Goal: Download file/media

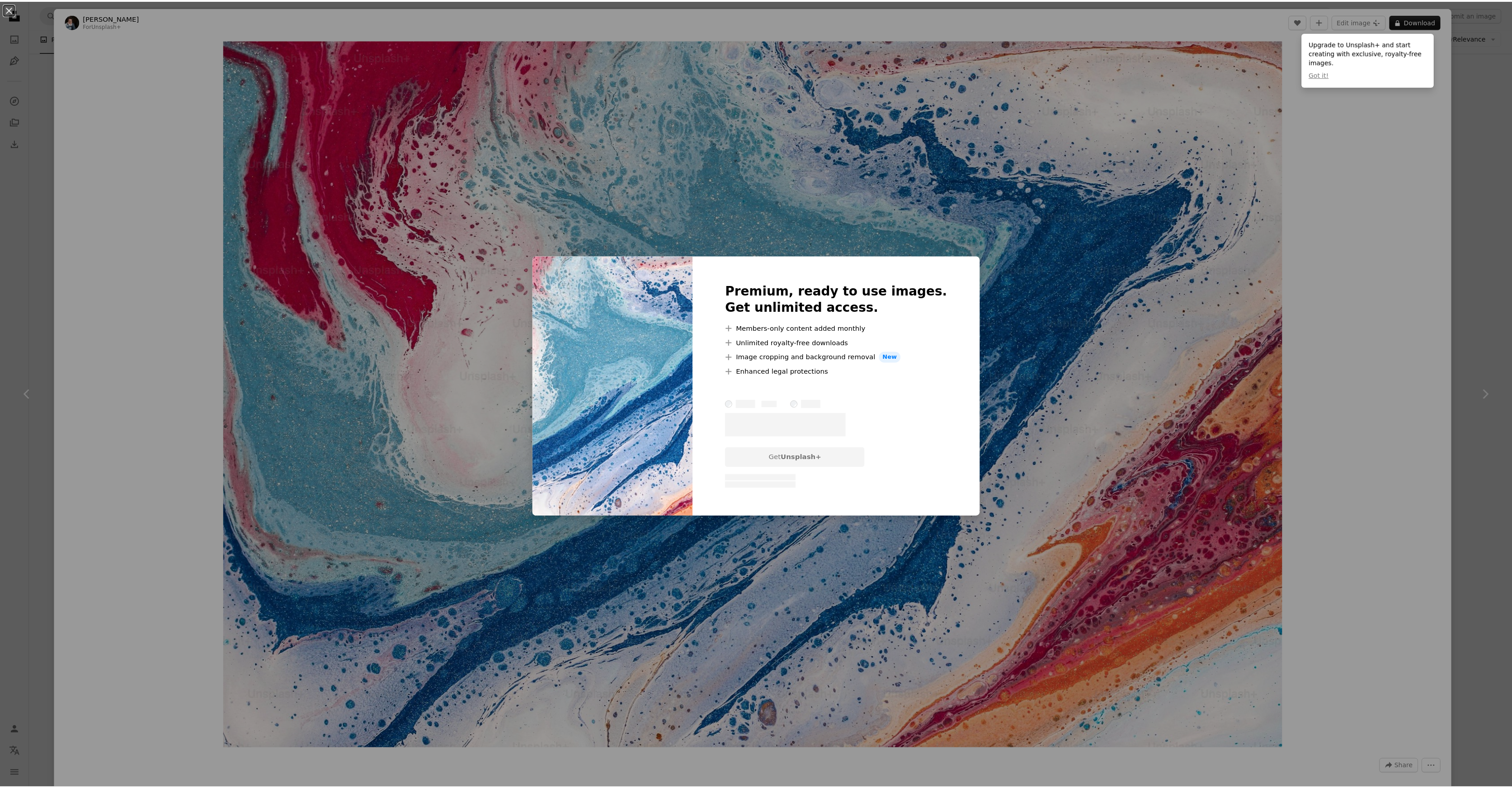
scroll to position [232, 0]
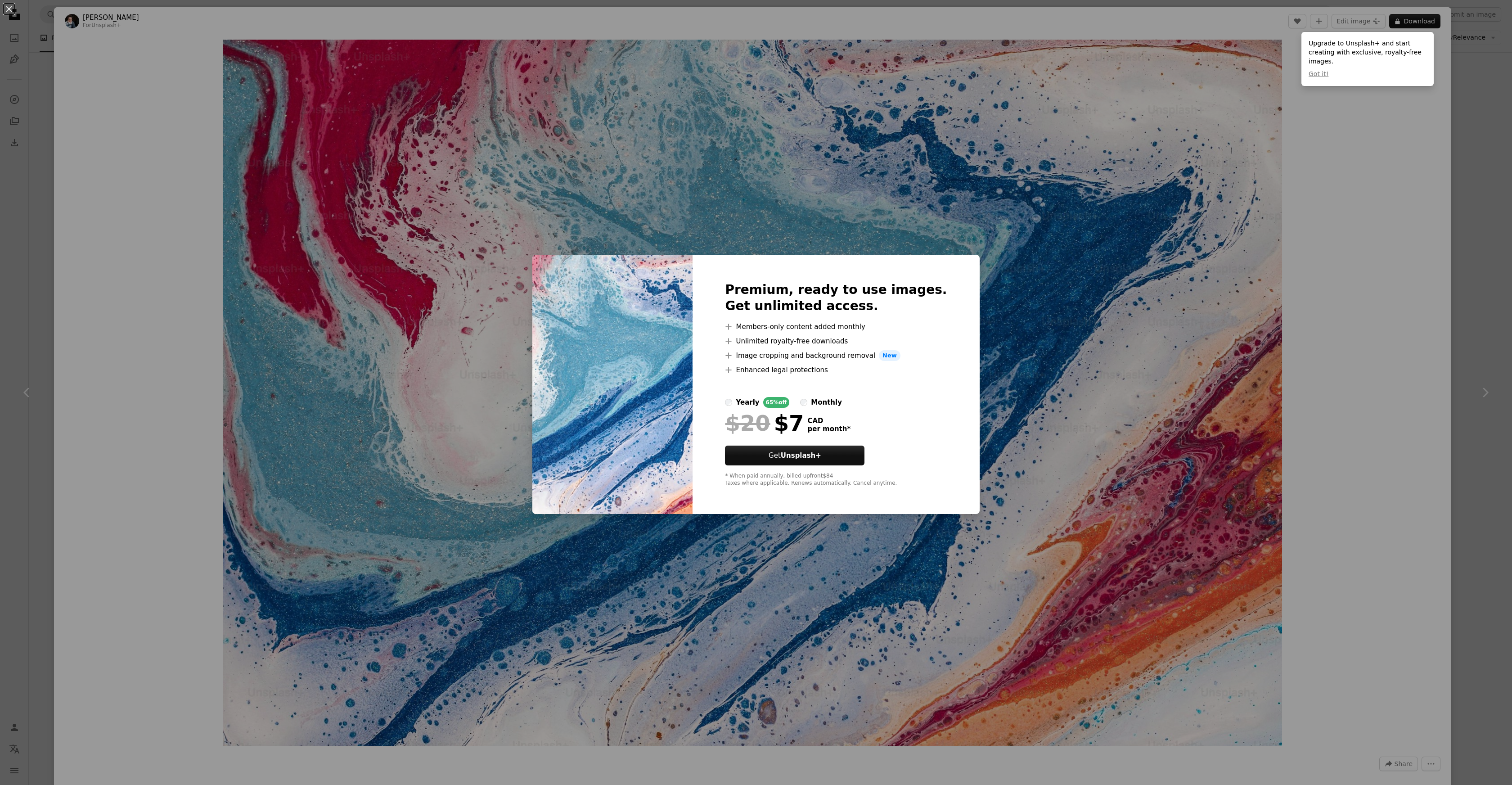
click at [1474, 140] on div "An X shape Premium, ready to use images. Get unlimited access. A plus sign Memb…" at bounding box center [756, 392] width 1512 height 785
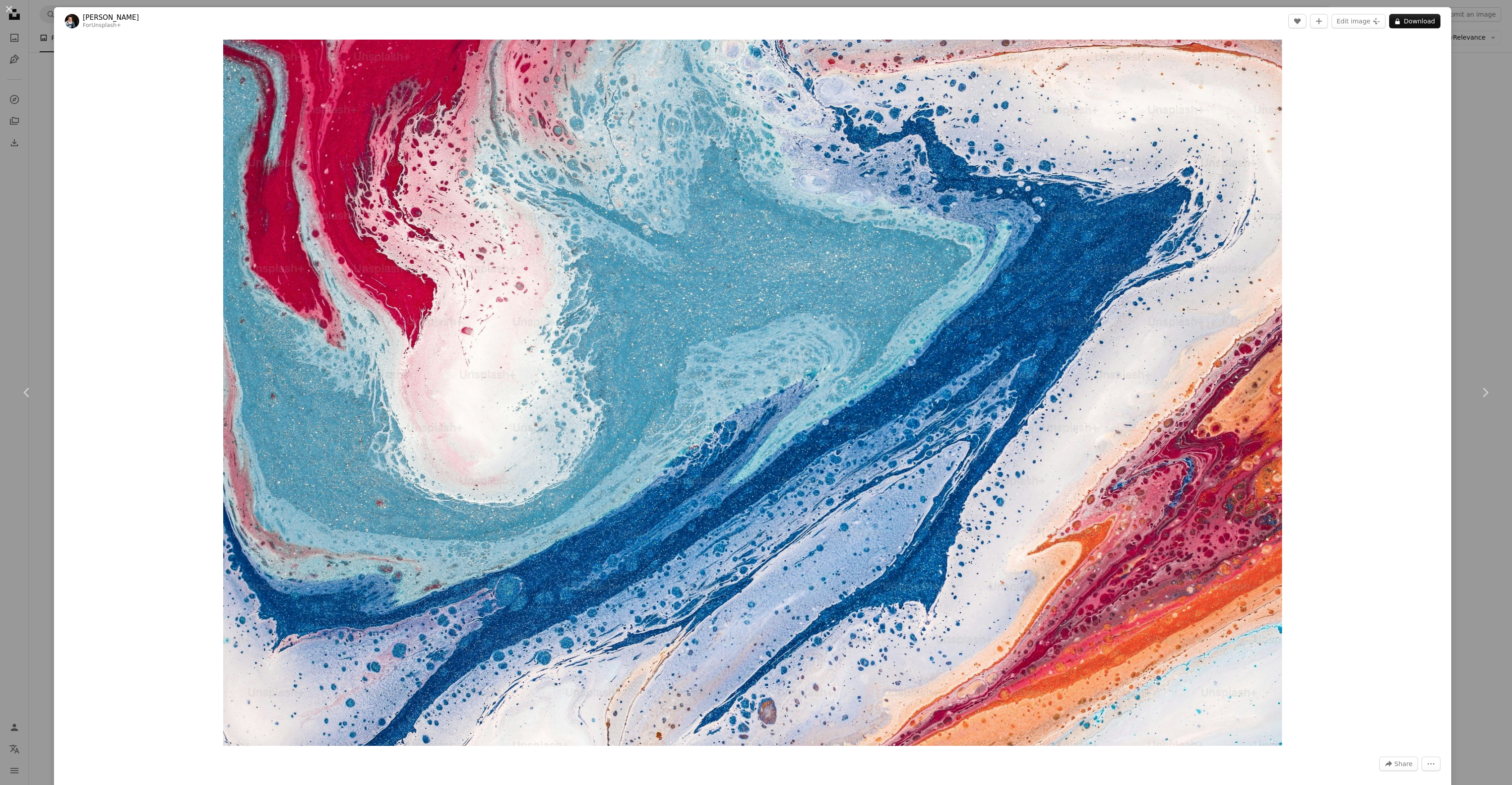
click at [1474, 140] on div "An X shape Chevron left Chevron right [PERSON_NAME] For Unsplash+ A heart A plu…" at bounding box center [756, 392] width 1512 height 785
